Goal: Find specific page/section: Find specific page/section

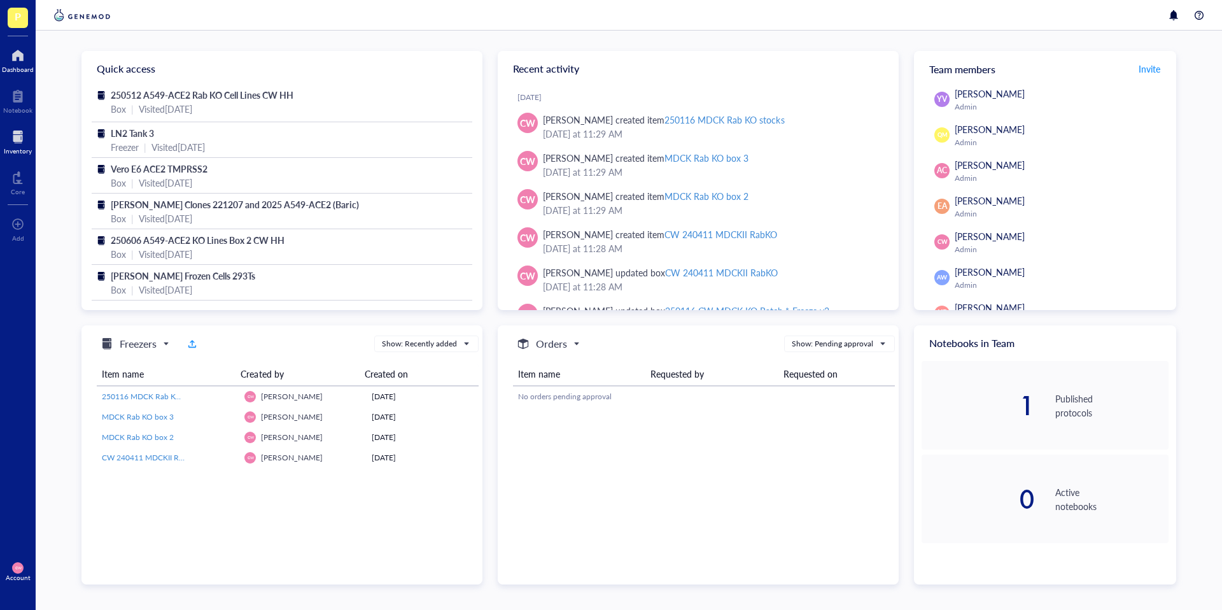
drag, startPoint x: 16, startPoint y: 143, endPoint x: 35, endPoint y: 147, distance: 19.6
click at [17, 143] on div at bounding box center [18, 137] width 28 height 20
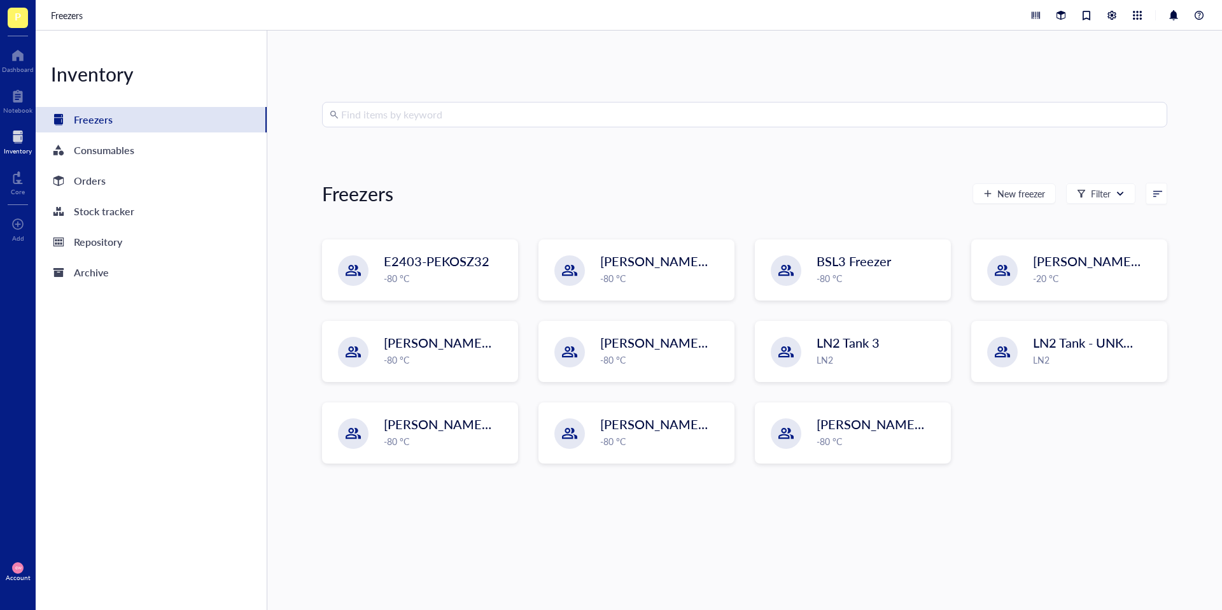
click at [432, 120] on input "search" at bounding box center [750, 114] width 818 height 24
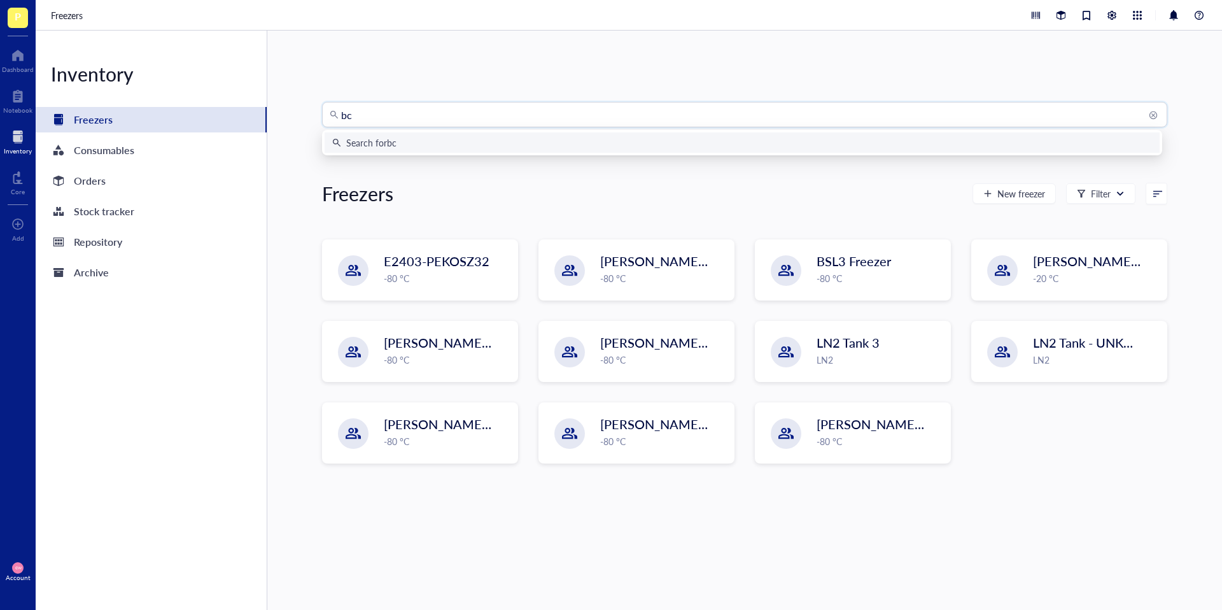
type input "bci"
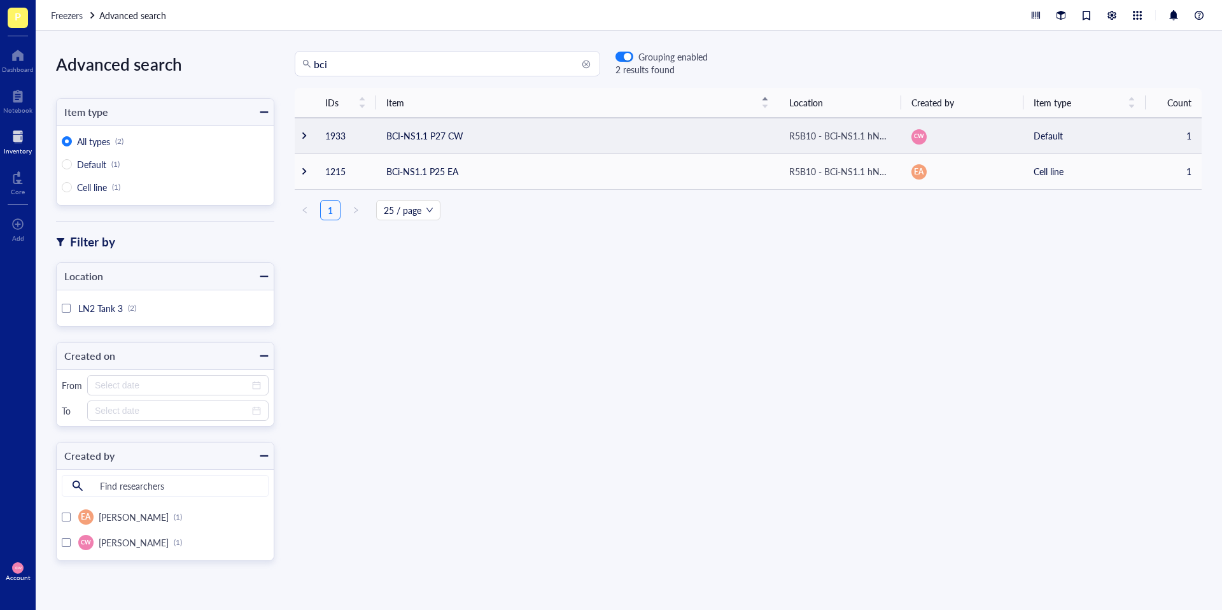
click at [447, 136] on td "BCI-NS1.1 P27 CW" at bounding box center [577, 136] width 403 height 36
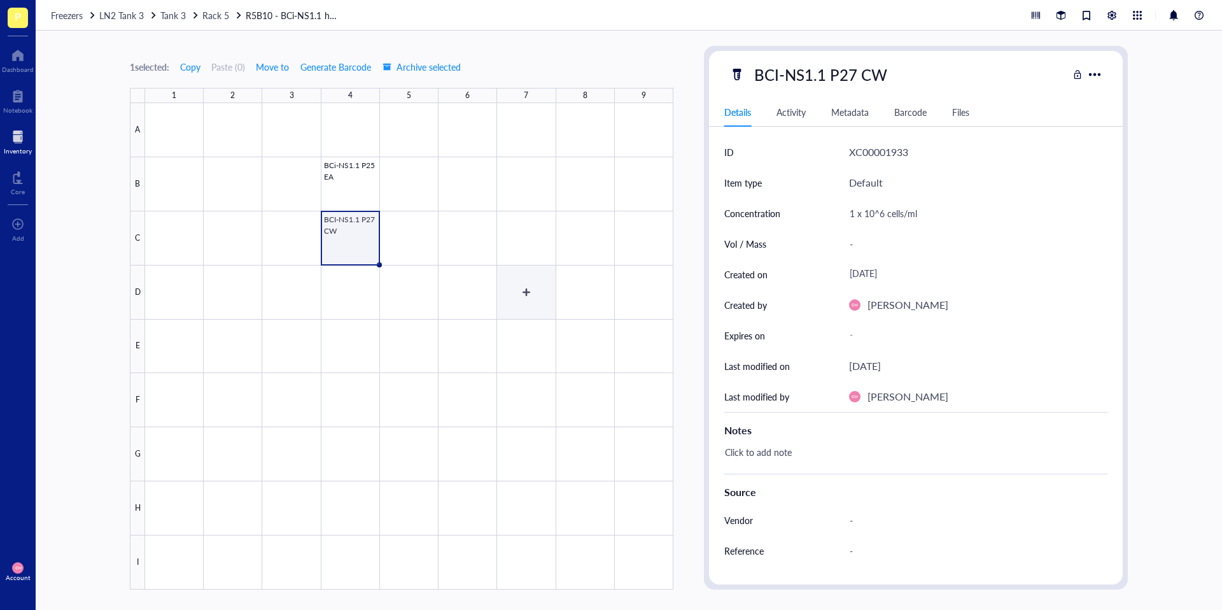
click at [498, 267] on div at bounding box center [409, 346] width 528 height 486
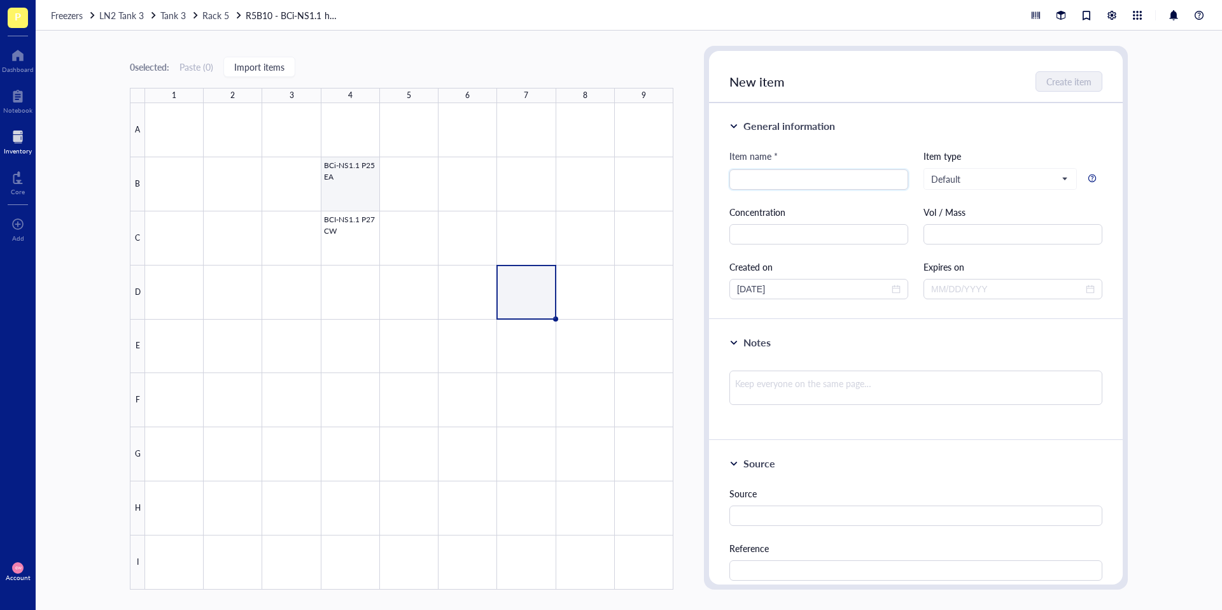
click at [361, 191] on div at bounding box center [409, 346] width 528 height 486
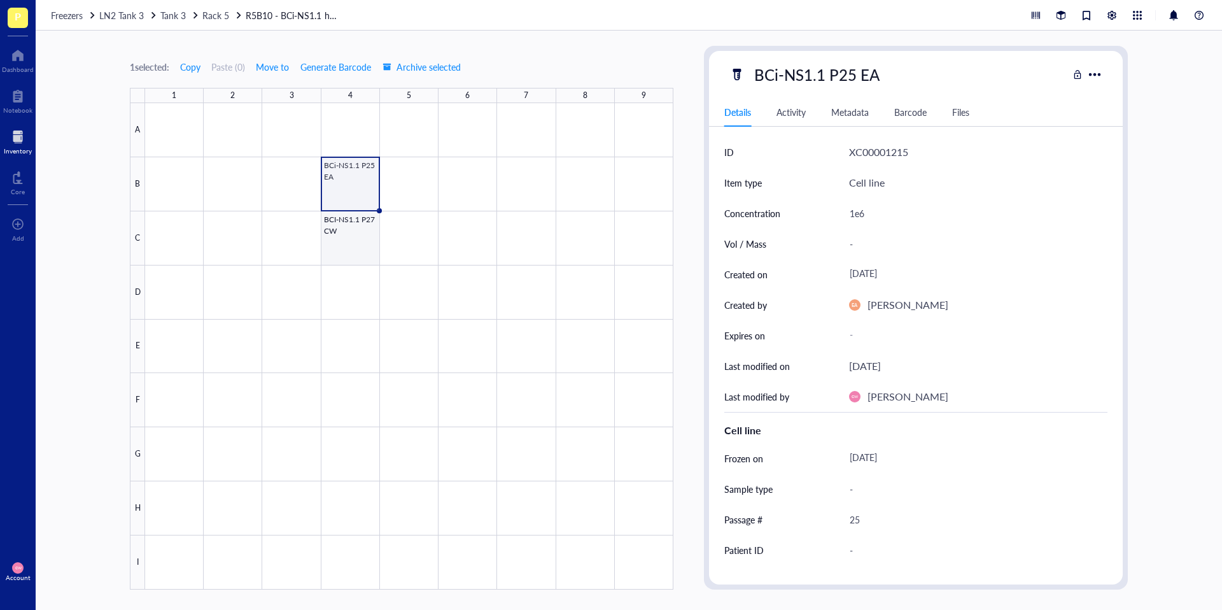
click at [360, 228] on div at bounding box center [409, 346] width 528 height 486
click at [342, 184] on div at bounding box center [409, 346] width 528 height 486
click at [360, 237] on div at bounding box center [409, 346] width 528 height 486
click at [352, 198] on div at bounding box center [409, 346] width 528 height 486
click at [352, 230] on div at bounding box center [409, 346] width 528 height 486
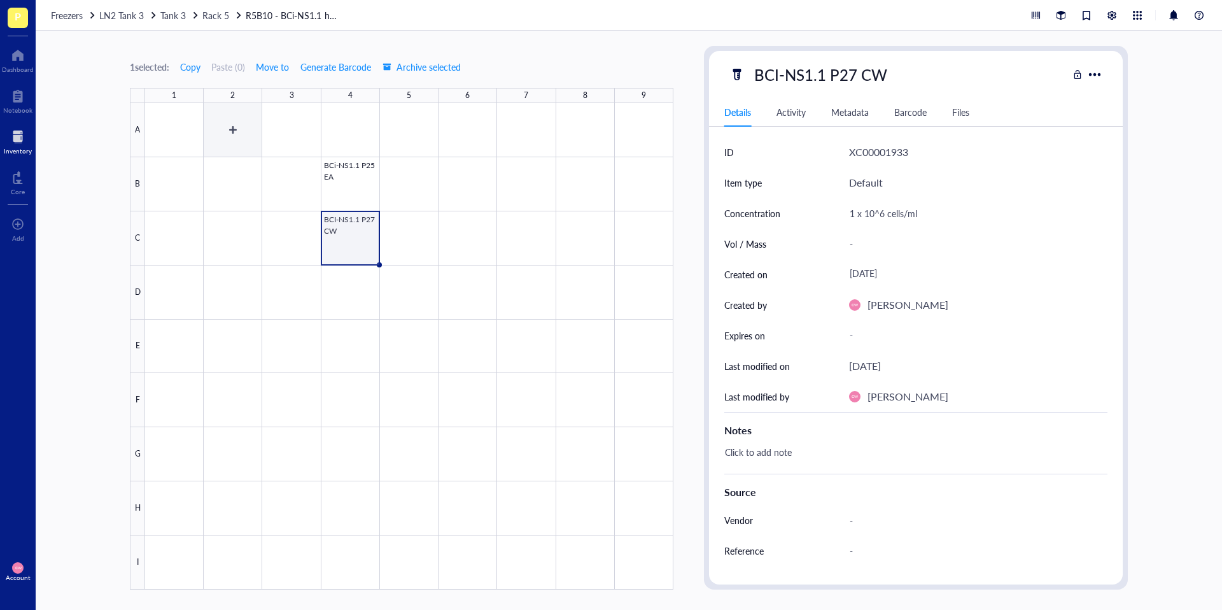
click at [227, 148] on div at bounding box center [409, 346] width 528 height 486
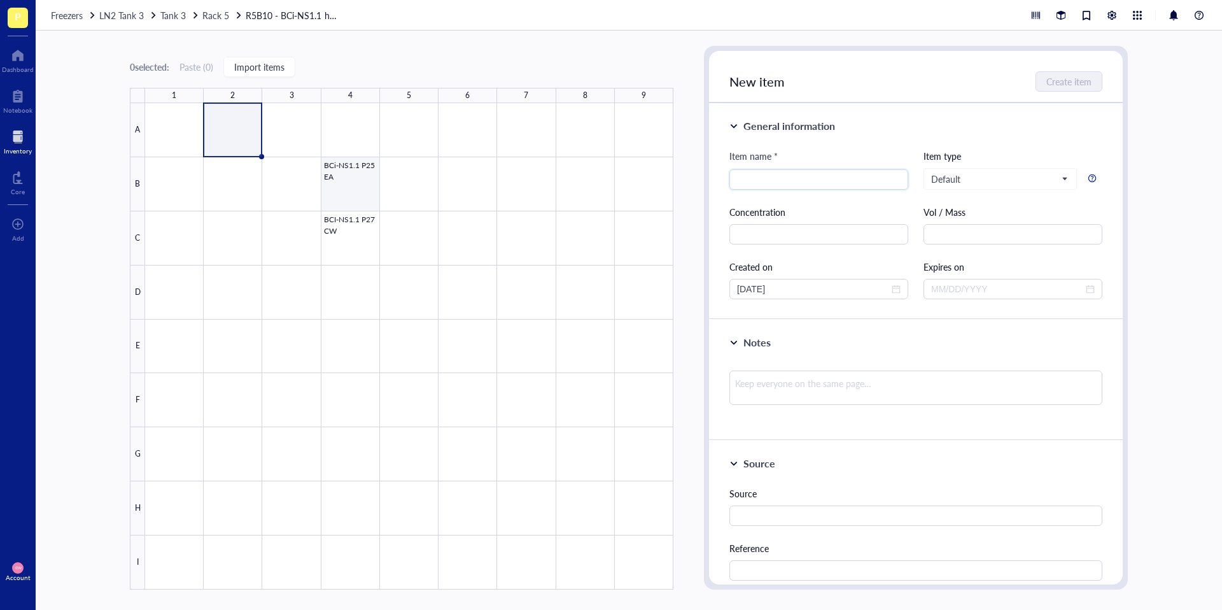
click at [545, 284] on div at bounding box center [409, 346] width 528 height 486
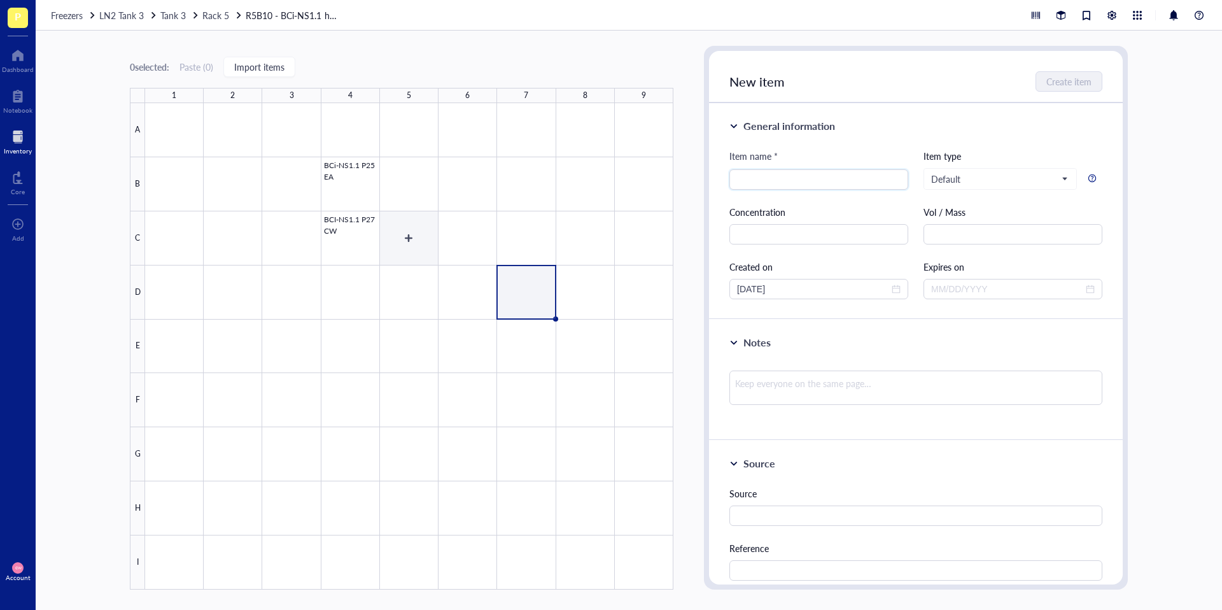
click at [363, 250] on div at bounding box center [409, 346] width 528 height 486
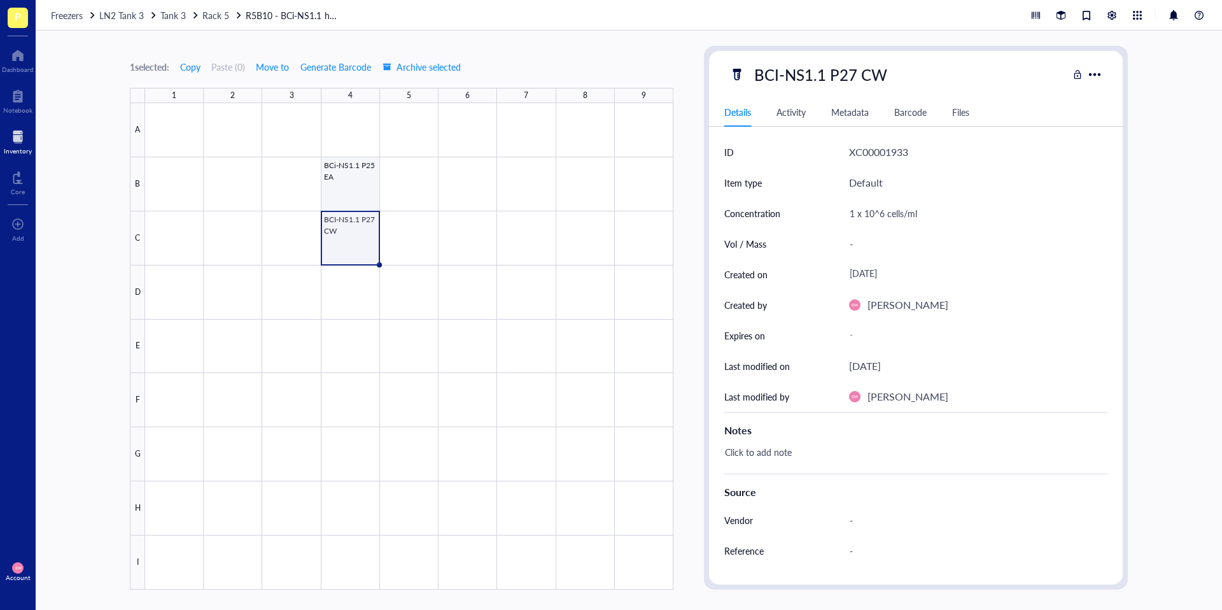
click at [372, 175] on div at bounding box center [409, 346] width 528 height 486
click at [363, 211] on div at bounding box center [409, 346] width 528 height 486
click at [317, 187] on div at bounding box center [409, 346] width 528 height 486
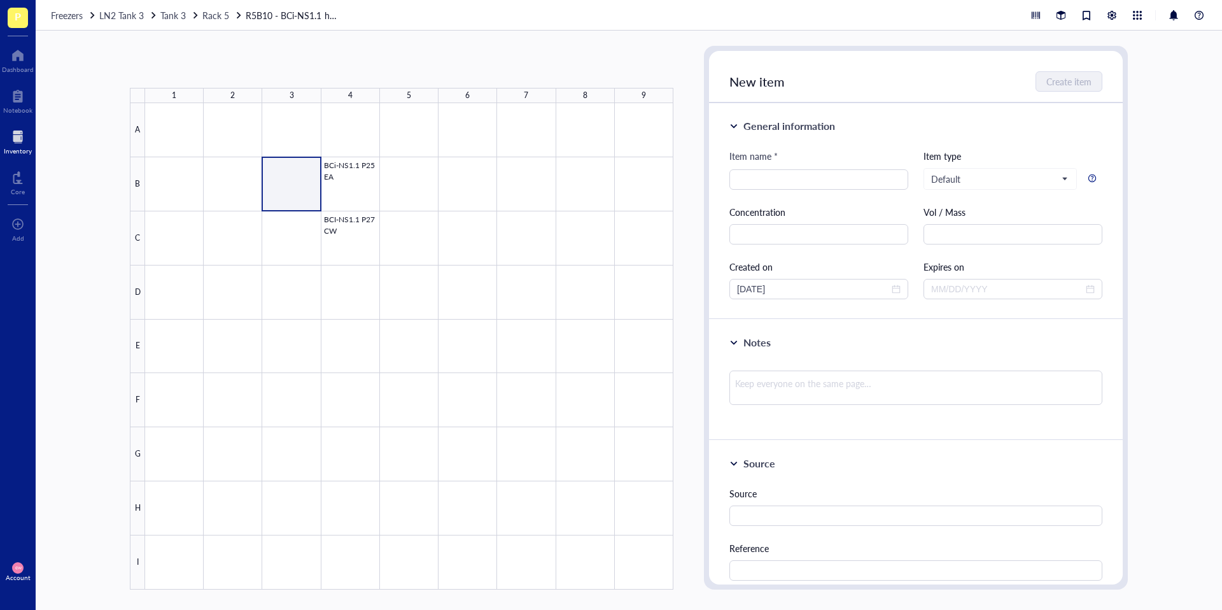
click at [358, 192] on div at bounding box center [409, 346] width 528 height 486
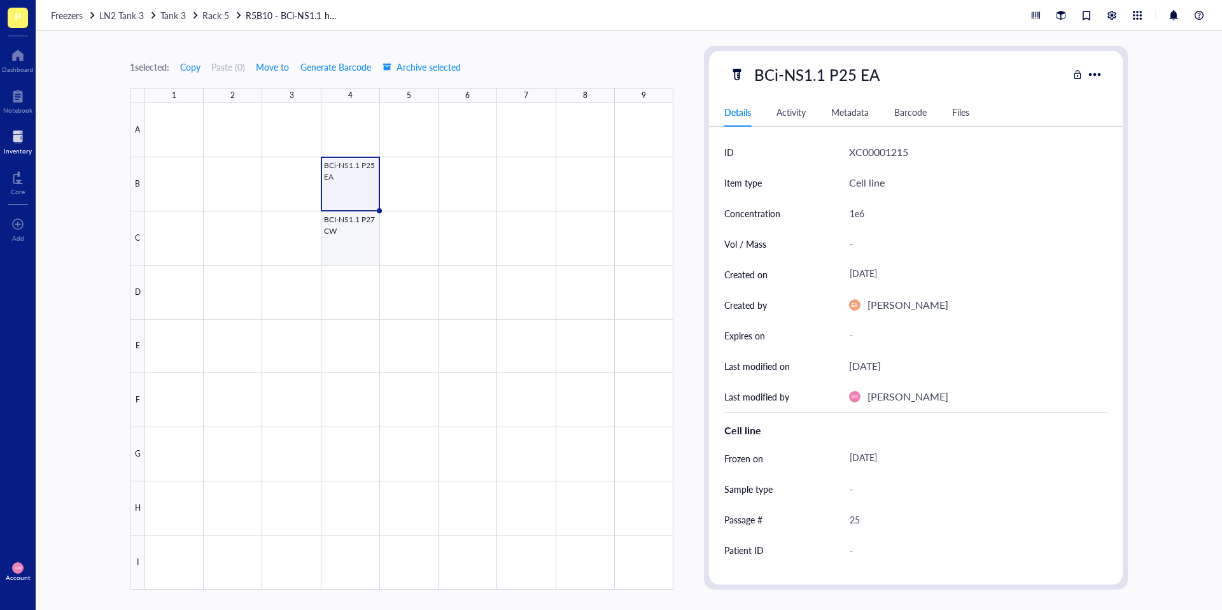
click at [358, 232] on div at bounding box center [409, 346] width 528 height 486
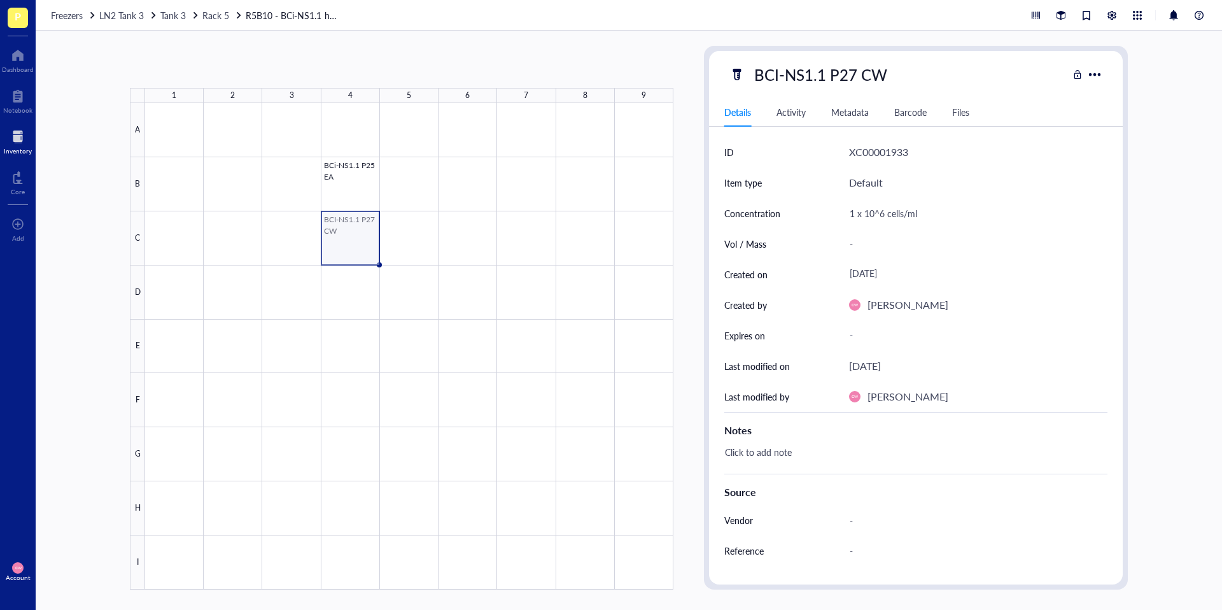
click at [354, 196] on div at bounding box center [409, 346] width 528 height 486
click at [347, 245] on div at bounding box center [409, 346] width 528 height 486
click at [814, 81] on div "BCI-NS1.1 P27 CW" at bounding box center [820, 74] width 144 height 27
click at [217, 13] on span "Rack 5" at bounding box center [215, 15] width 27 height 13
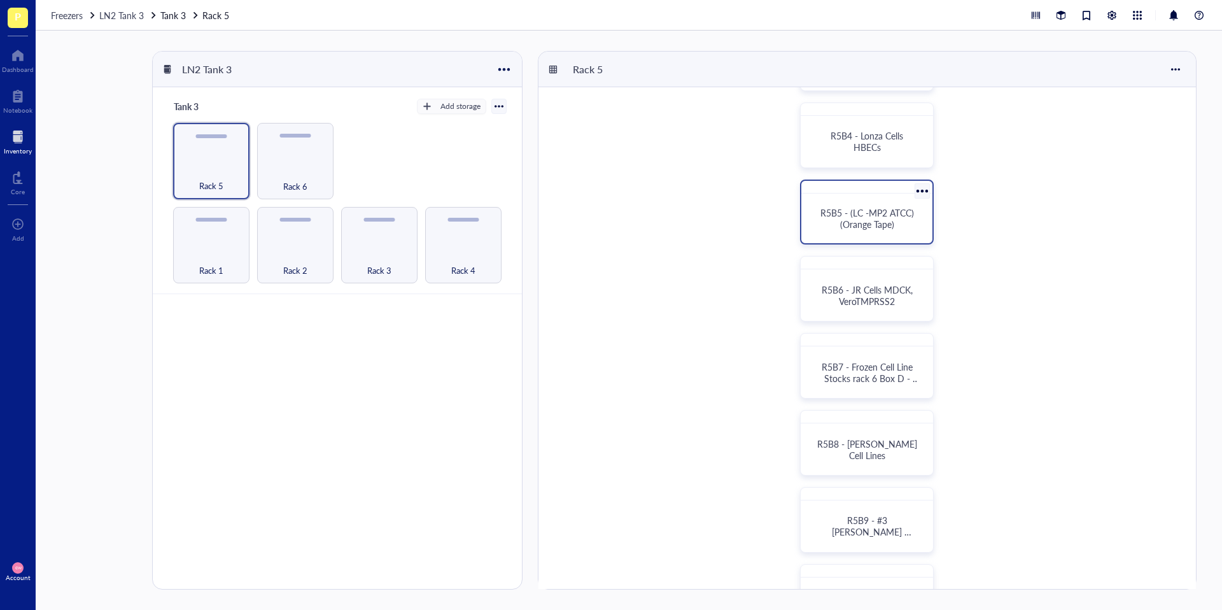
scroll to position [288, 0]
